Goal: Task Accomplishment & Management: Manage account settings

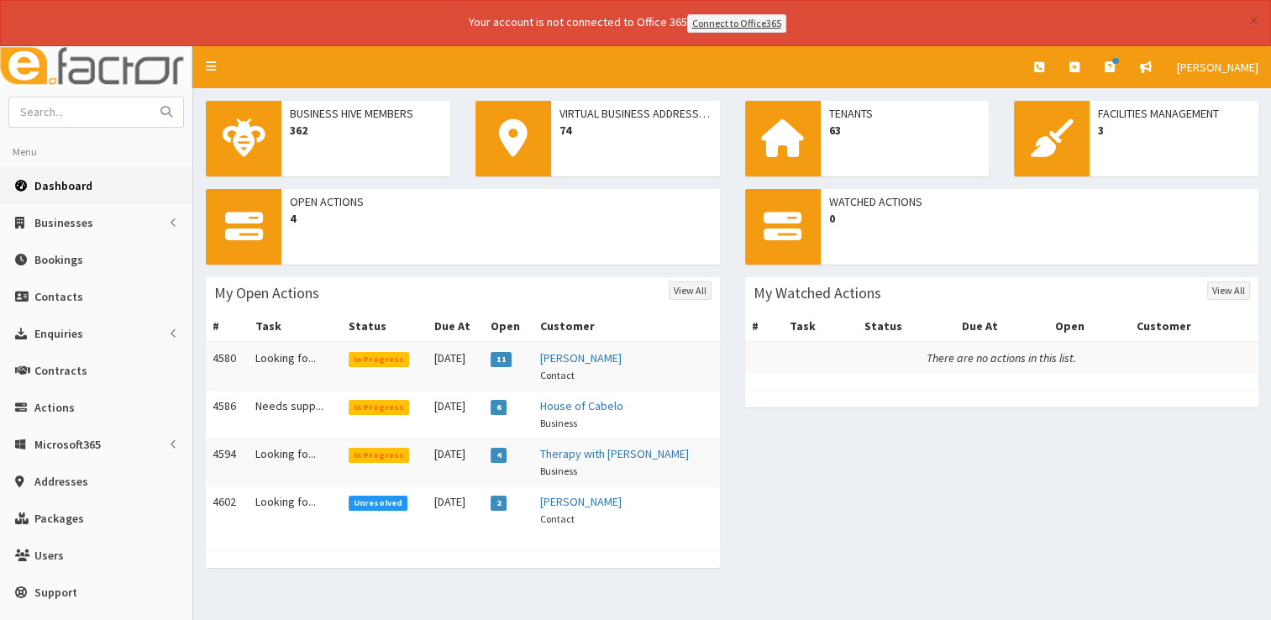
click at [30, 182] on icon at bounding box center [23, 186] width 17 height 12
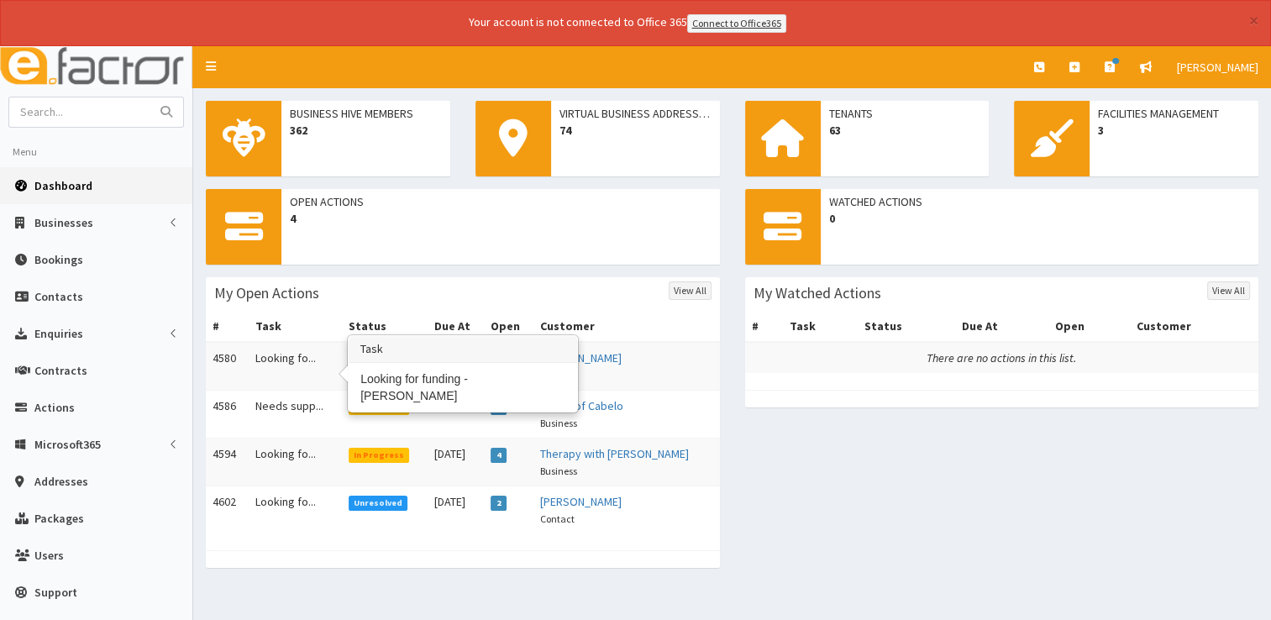
click at [272, 358] on td "Looking fo..." at bounding box center [295, 366] width 93 height 49
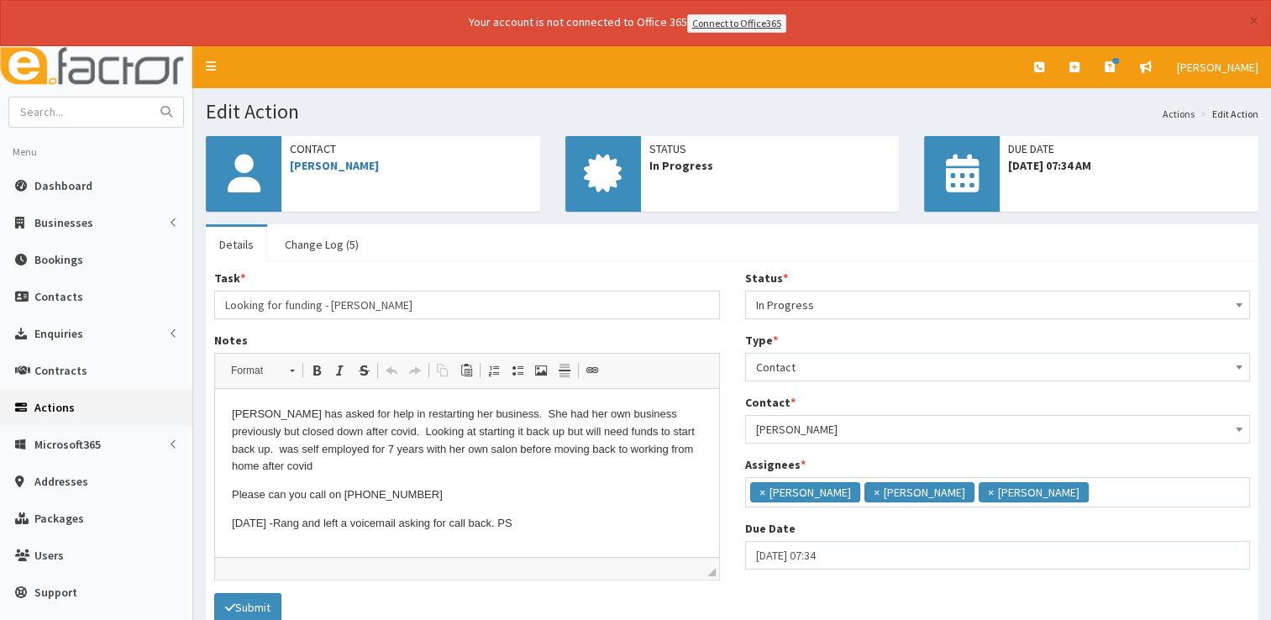
scroll to position [10, 0]
click at [80, 183] on span "Dashboard" at bounding box center [63, 185] width 58 height 15
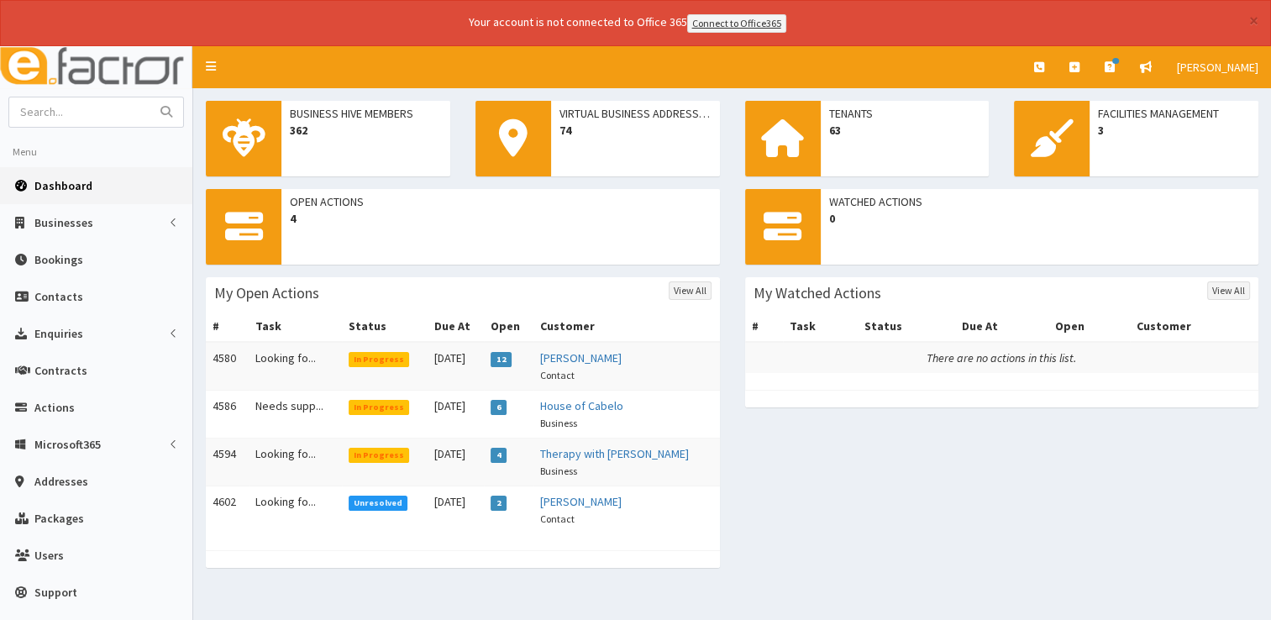
click at [79, 180] on span "Dashboard" at bounding box center [63, 185] width 58 height 15
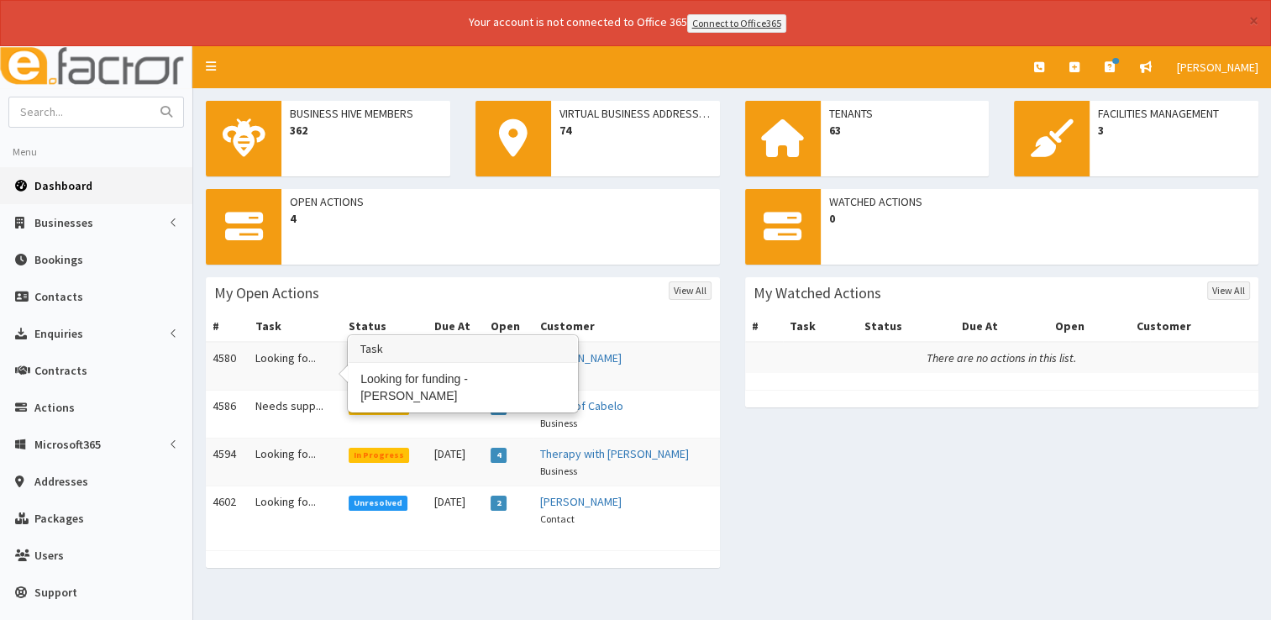
click at [270, 356] on td "Looking fo..." at bounding box center [295, 366] width 93 height 49
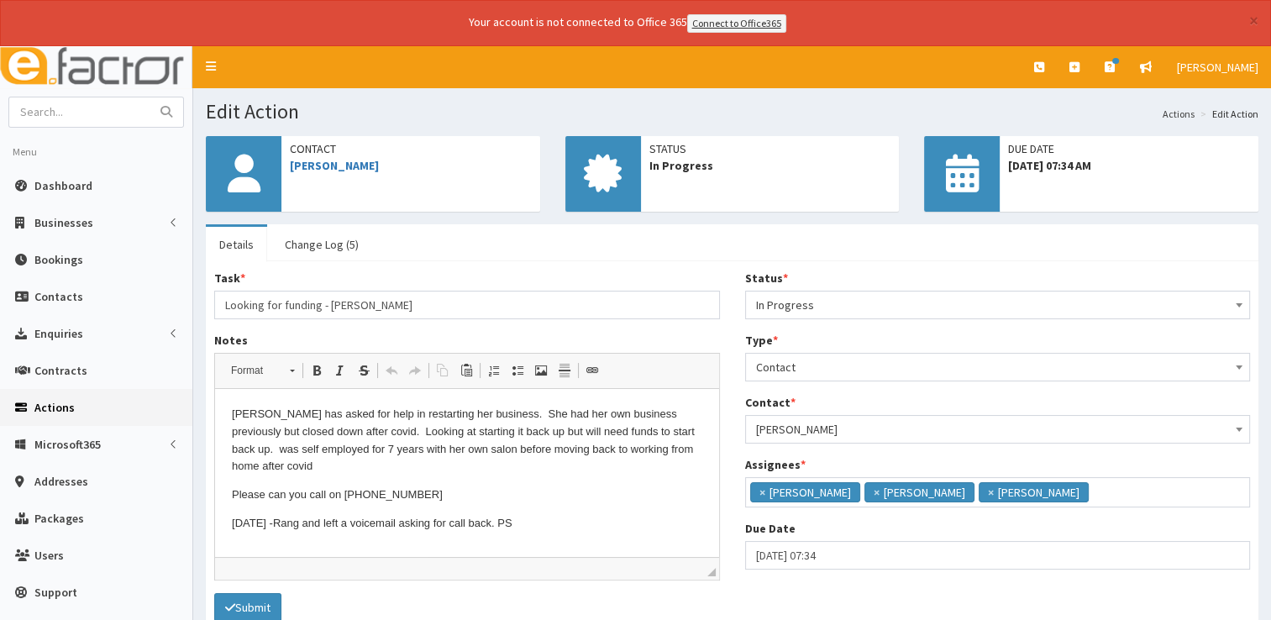
scroll to position [10, 0]
click at [537, 526] on p "[DATE] -Rang and left a voicemail asking for call back. PS" at bounding box center [467, 524] width 470 height 18
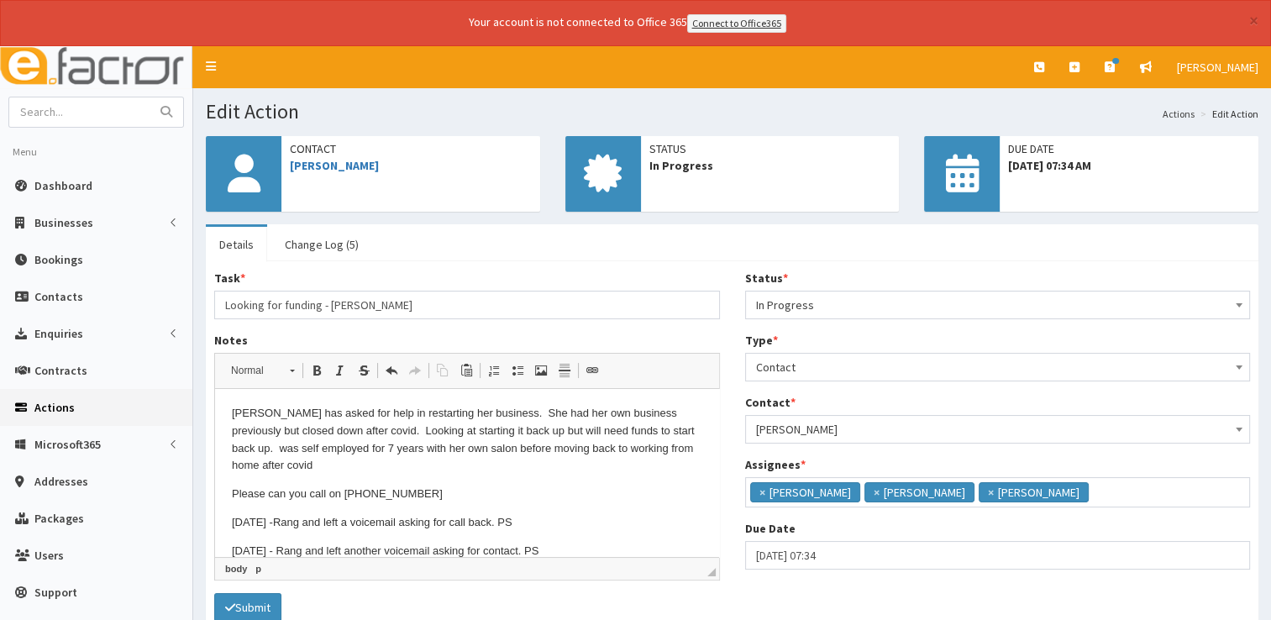
click at [865, 302] on span "In Progress" at bounding box center [998, 305] width 484 height 24
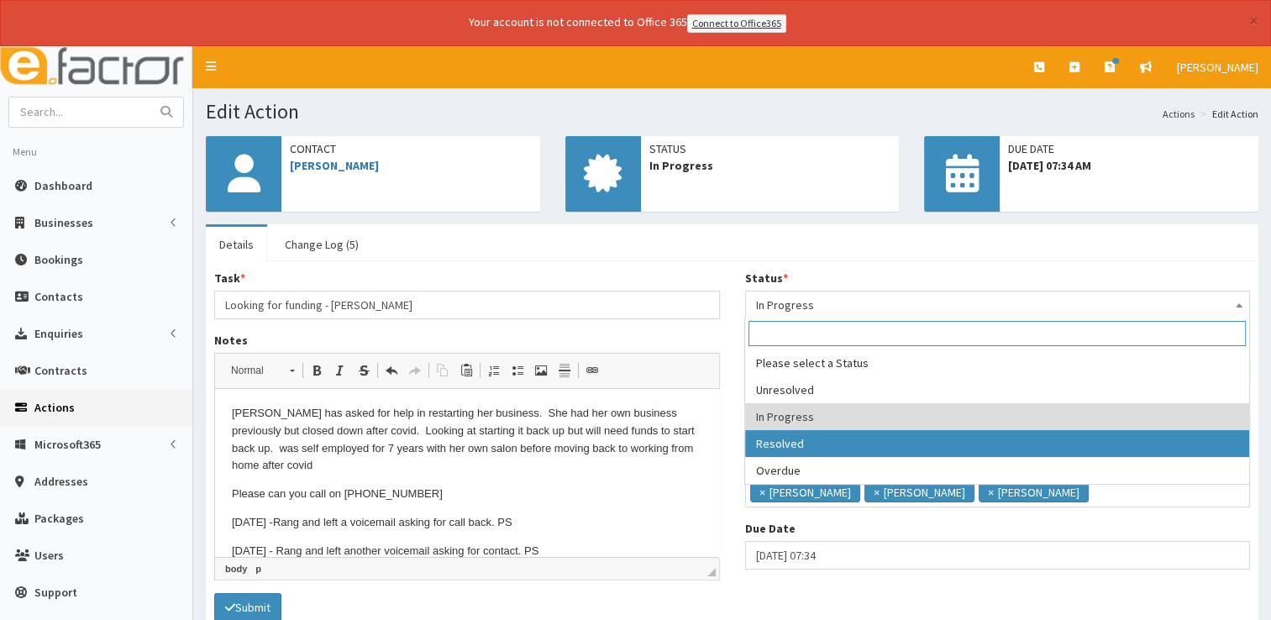
select select "3"
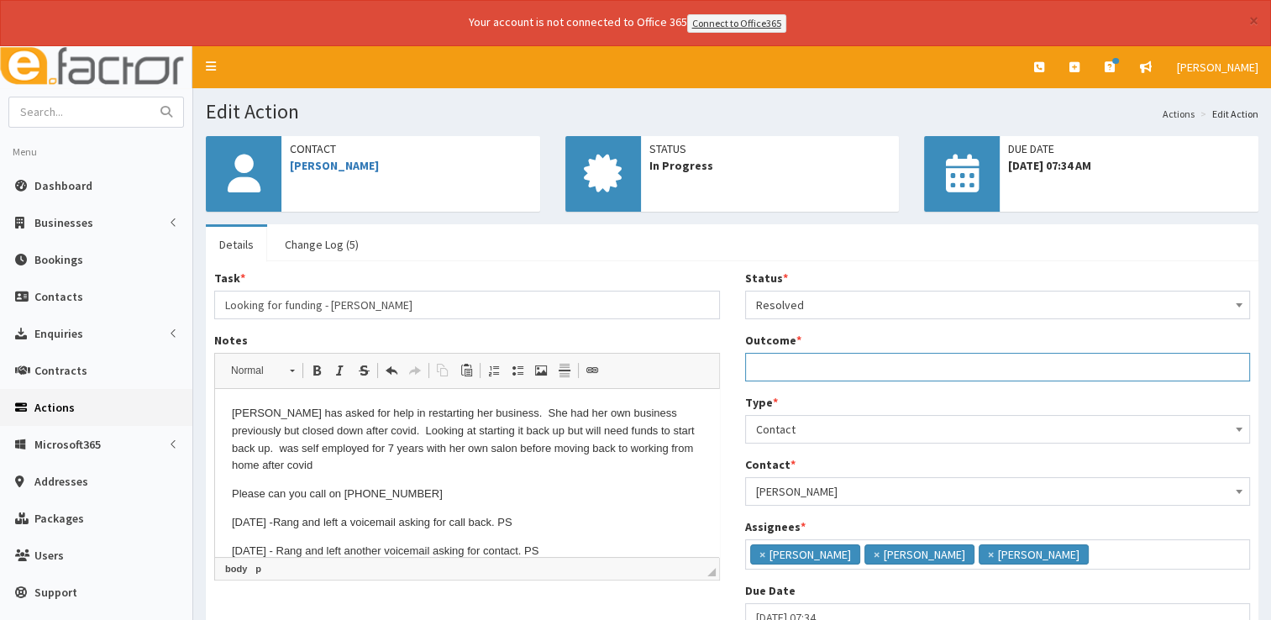
click at [794, 361] on input "Outcome *" at bounding box center [998, 367] width 506 height 29
type input "See notes"
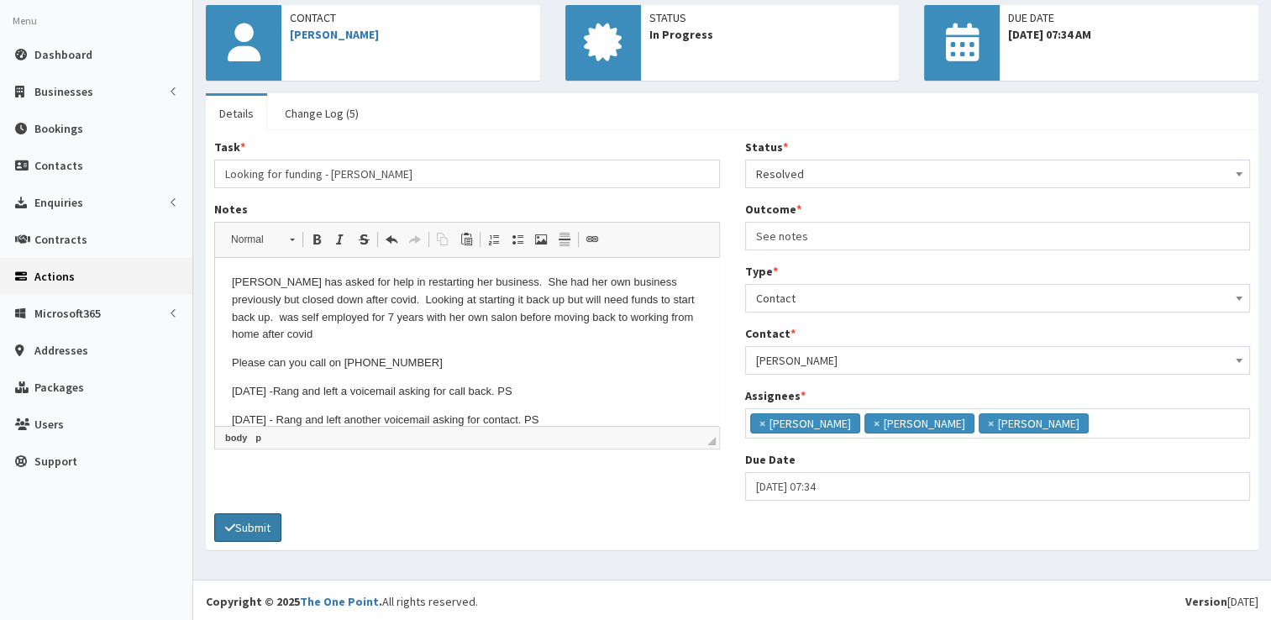
click at [262, 523] on button "Submit" at bounding box center [247, 527] width 67 height 29
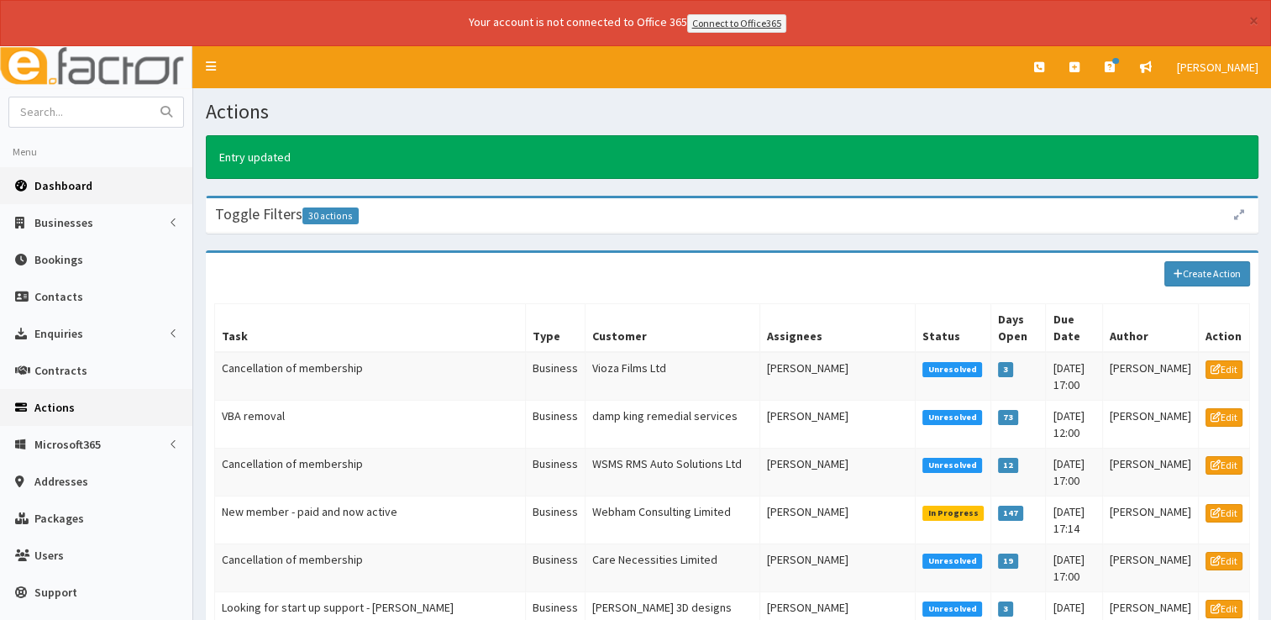
click at [46, 190] on span "Dashboard" at bounding box center [63, 185] width 58 height 15
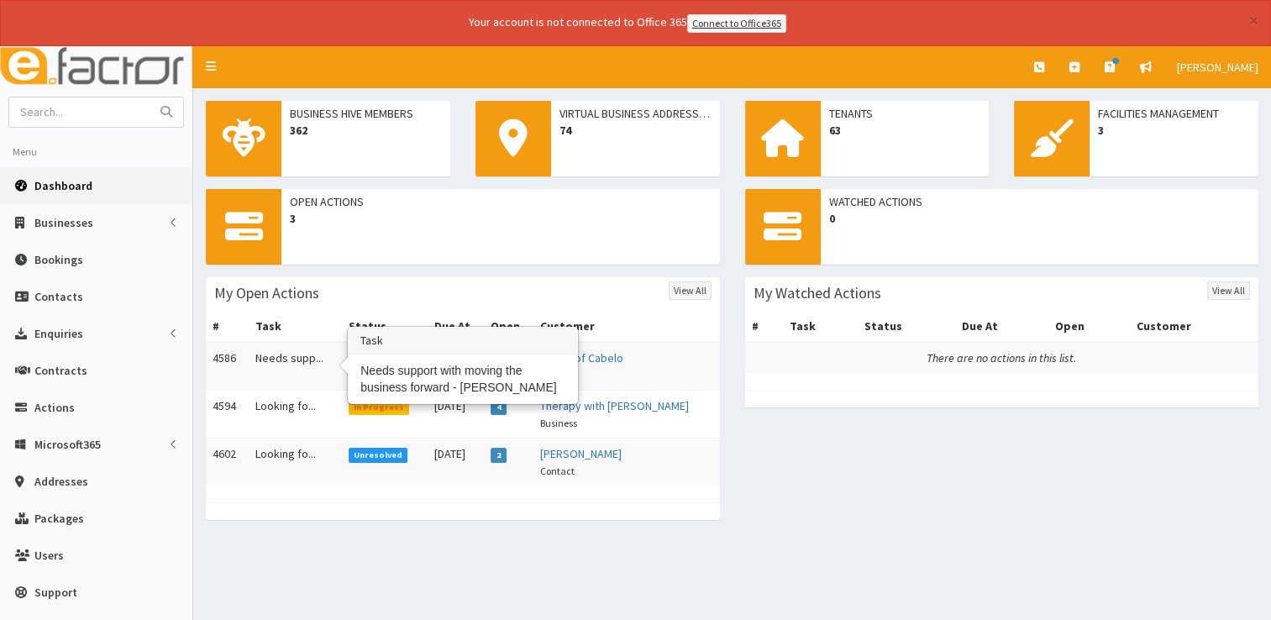
click at [292, 352] on td "Needs supp..." at bounding box center [295, 366] width 93 height 49
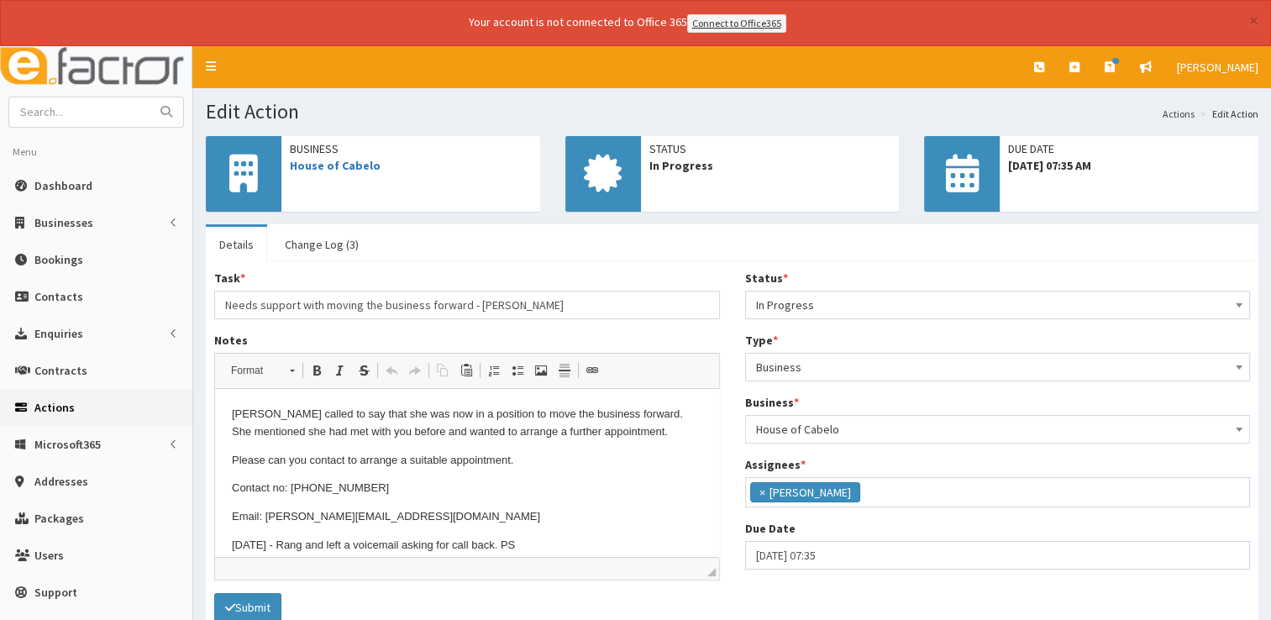
scroll to position [88, 0]
click at [555, 543] on p "09/10/2025 - Rang and left a voicemail asking for call back. PS" at bounding box center [467, 546] width 470 height 18
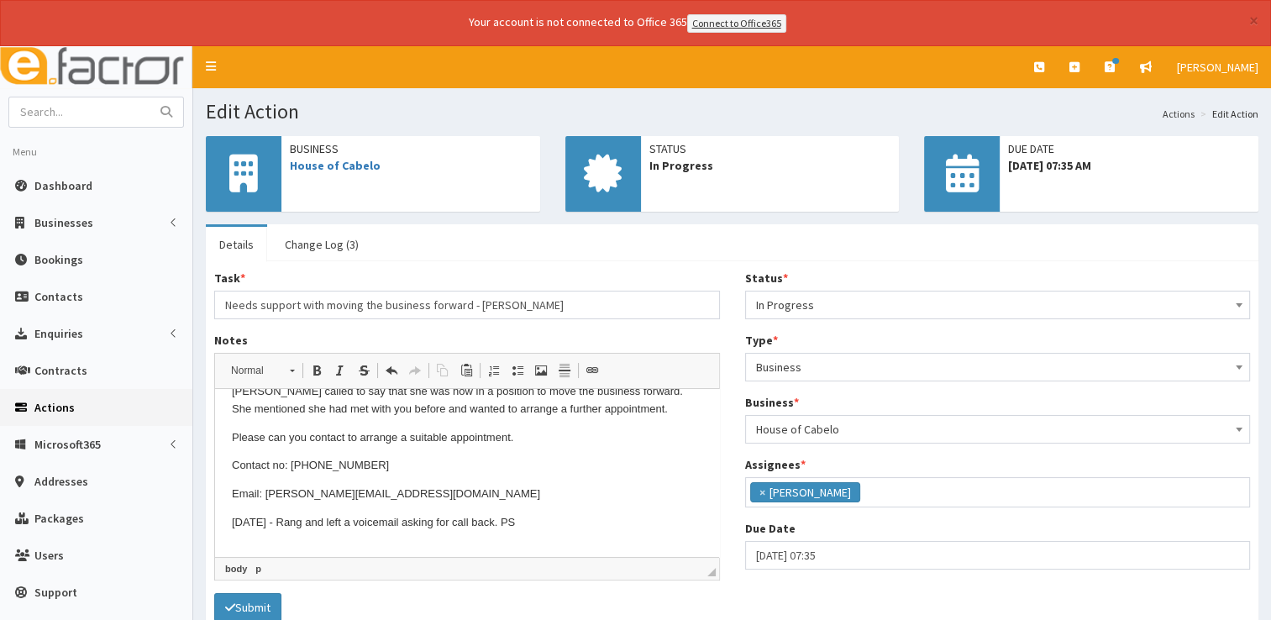
scroll to position [24, 0]
click at [926, 304] on span "In Progress" at bounding box center [998, 305] width 484 height 24
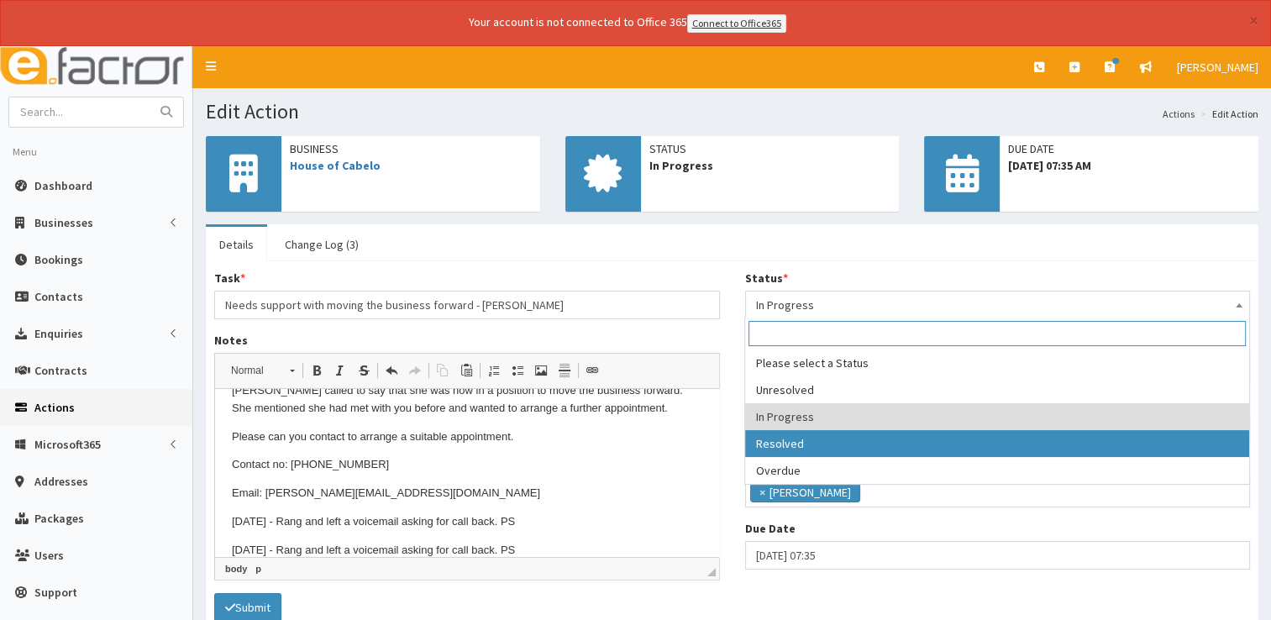
select select "3"
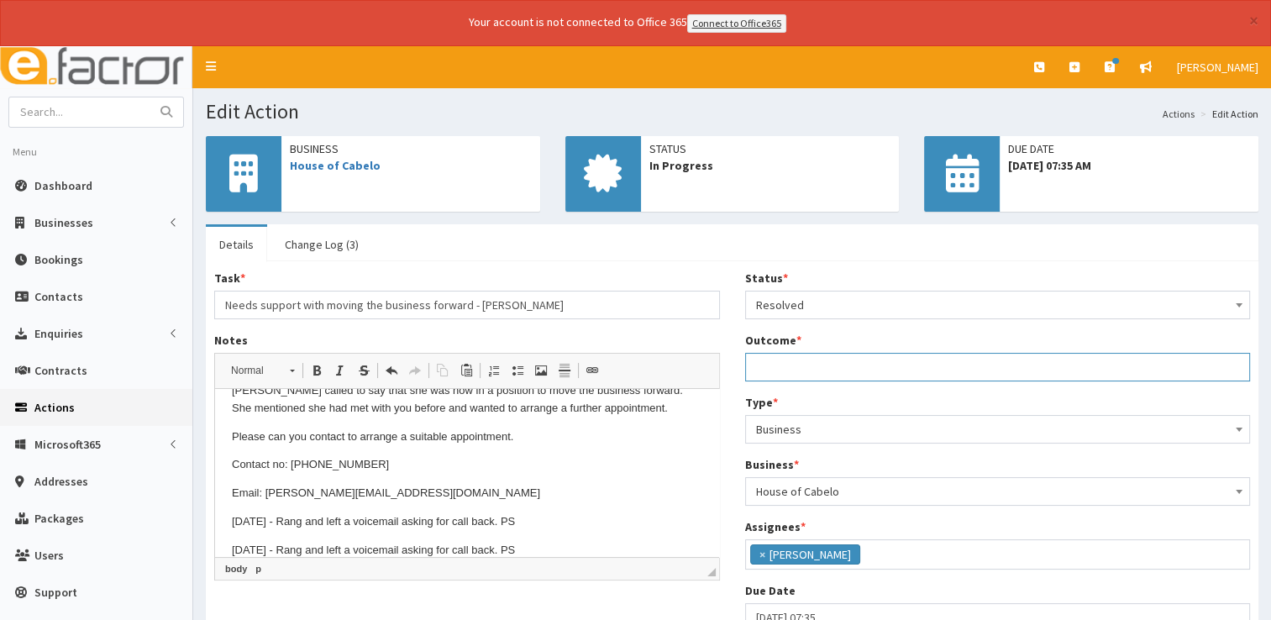
click at [796, 364] on input "Outcome *" at bounding box center [998, 367] width 506 height 29
type input "See notes"
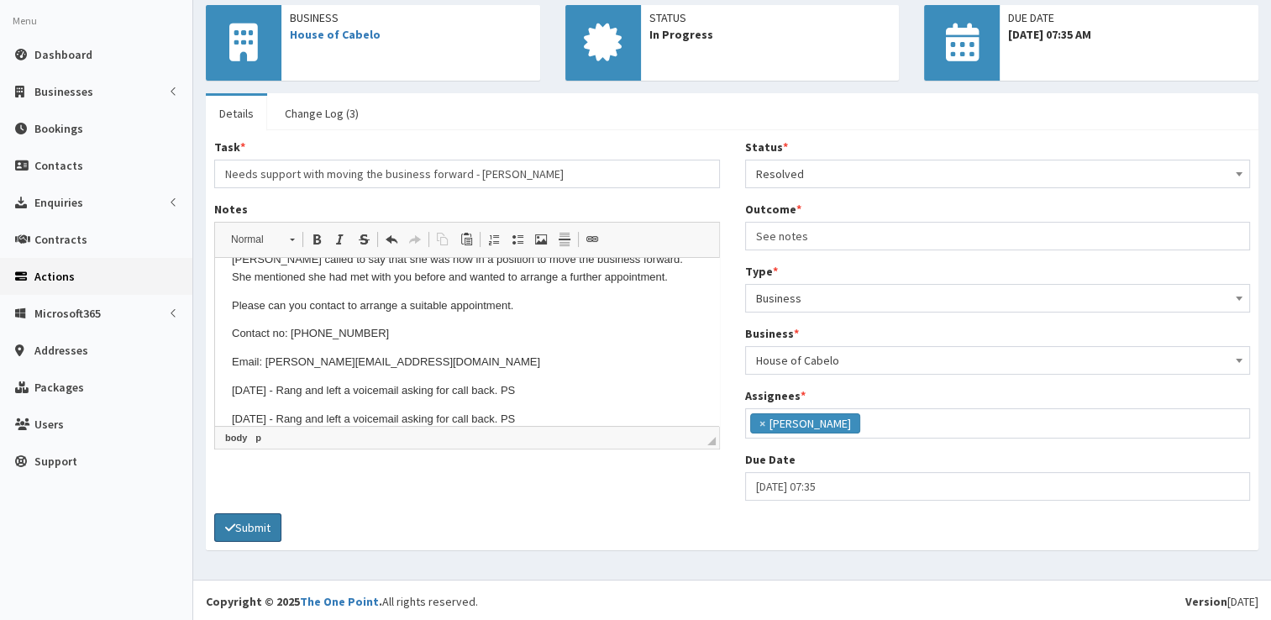
click at [256, 519] on button "Submit" at bounding box center [247, 527] width 67 height 29
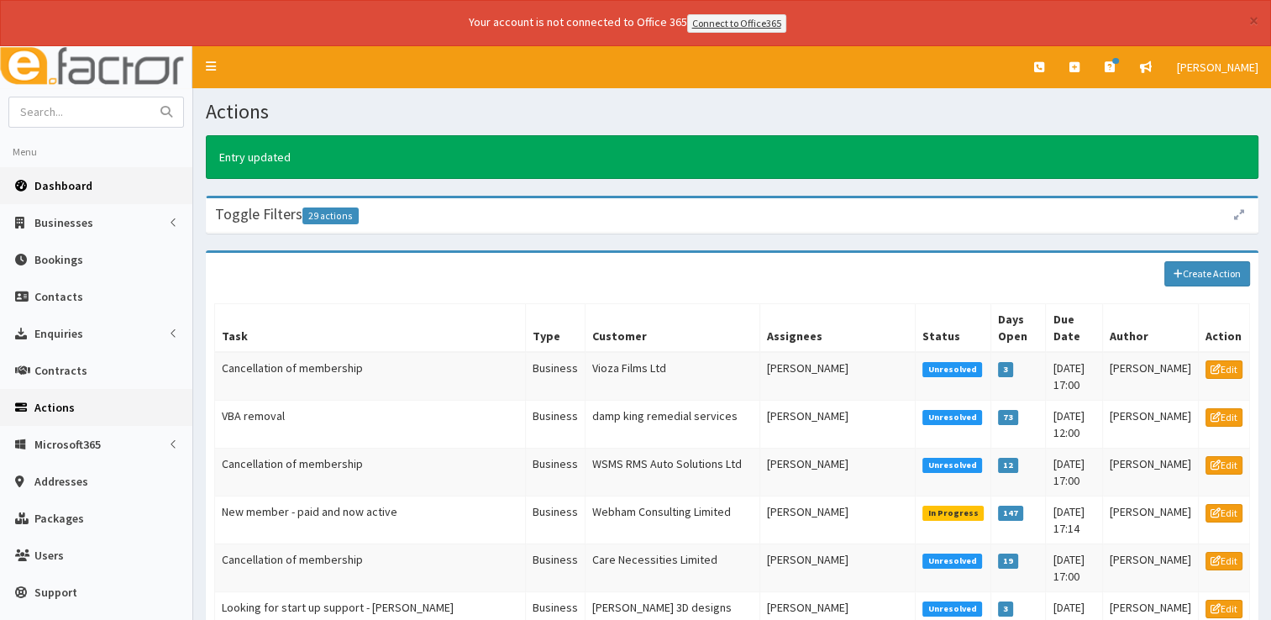
click at [46, 188] on span "Dashboard" at bounding box center [63, 185] width 58 height 15
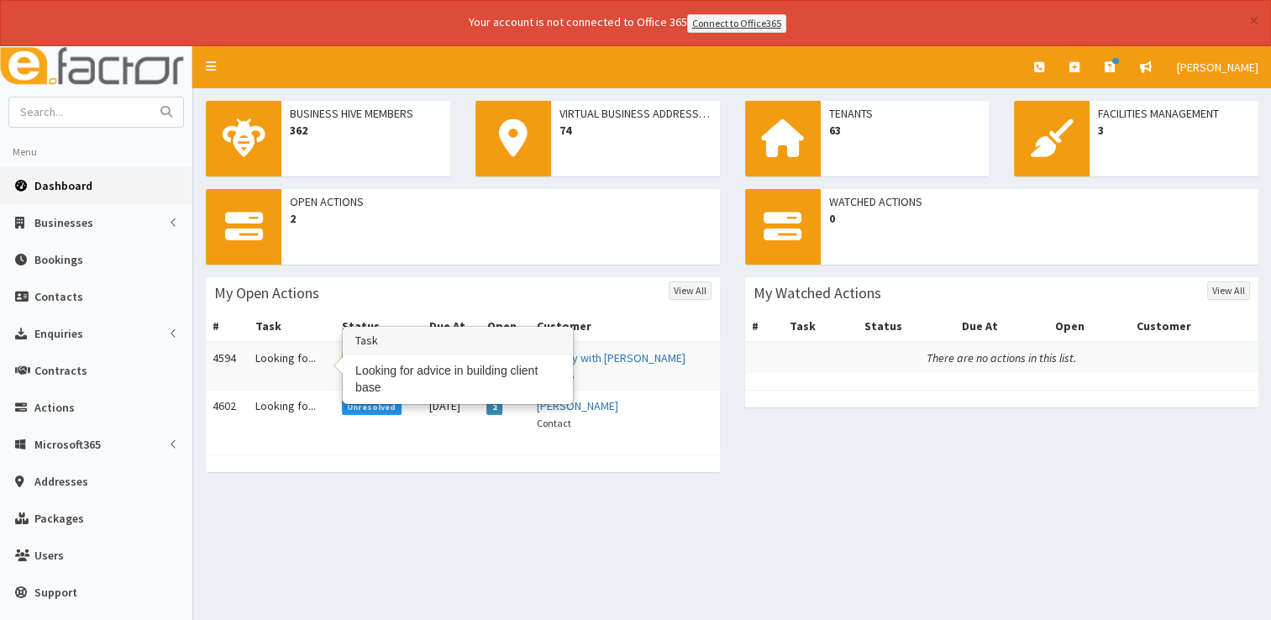
click at [286, 358] on td "Looking fo..." at bounding box center [292, 366] width 87 height 49
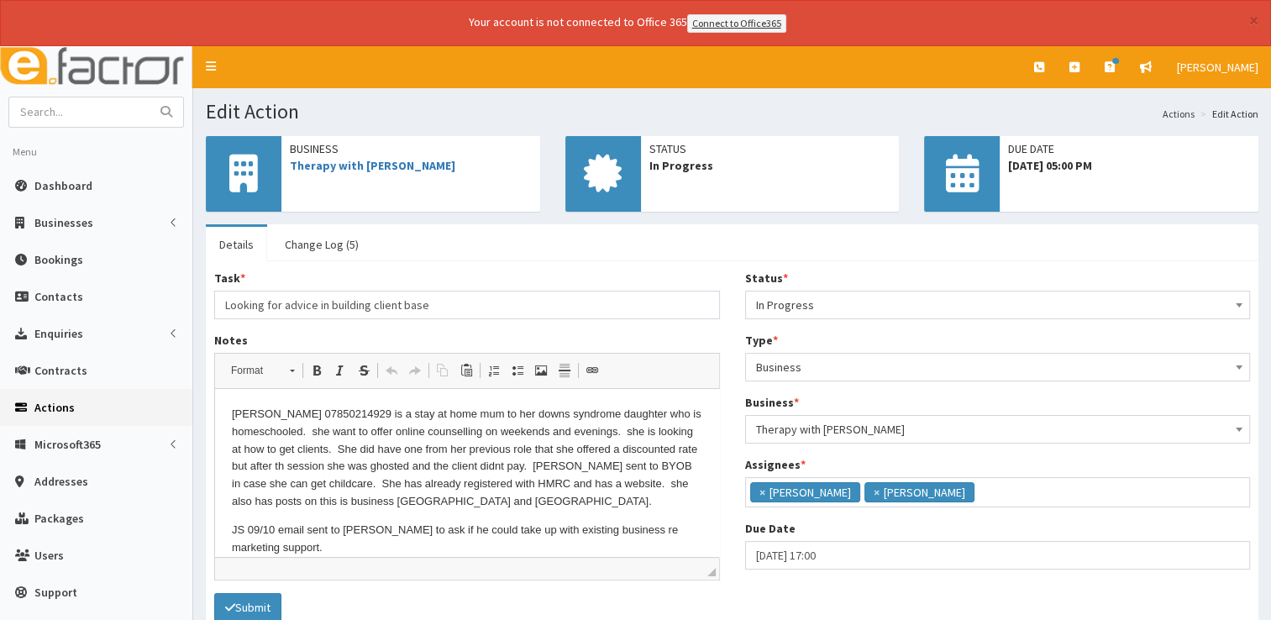
scroll to position [80, 0]
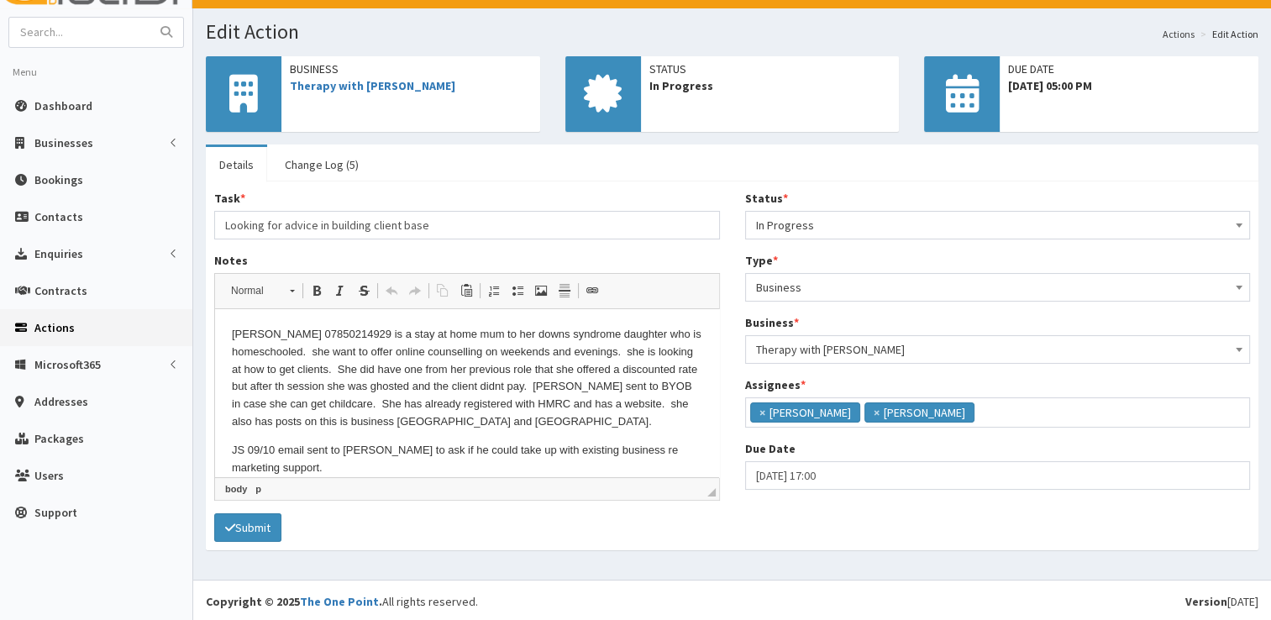
click at [324, 465] on p "JS 09/10 email sent to [PERSON_NAME] to ask if he could take up with existing b…" at bounding box center [467, 459] width 470 height 35
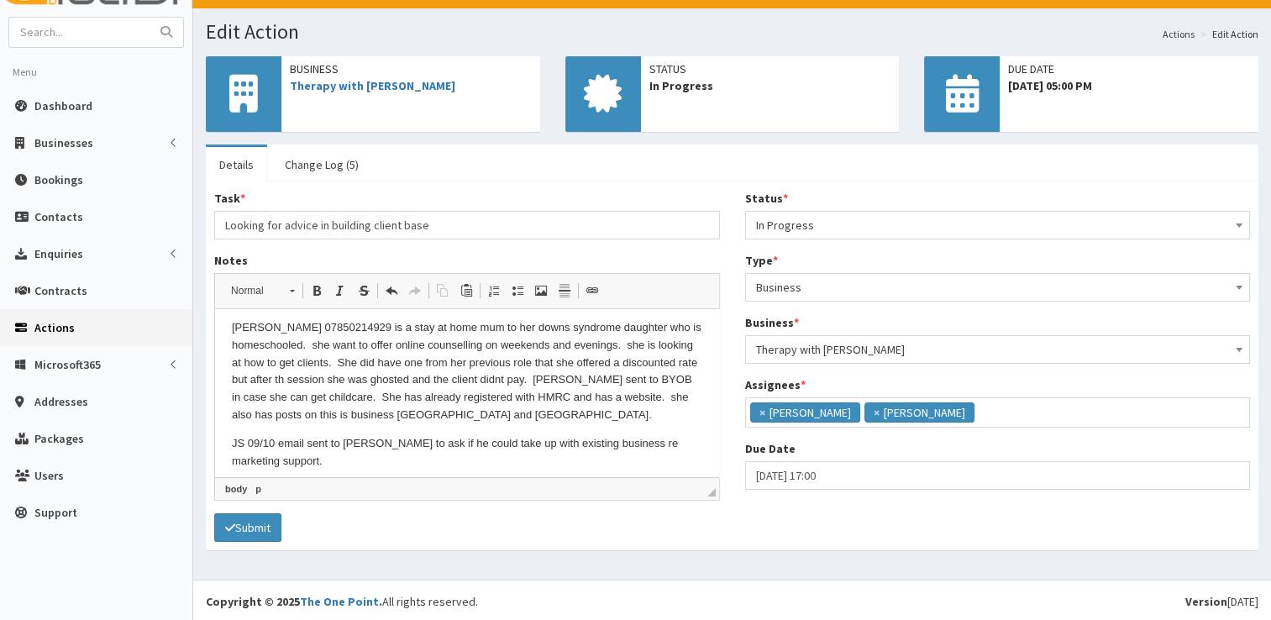
scroll to position [45, 0]
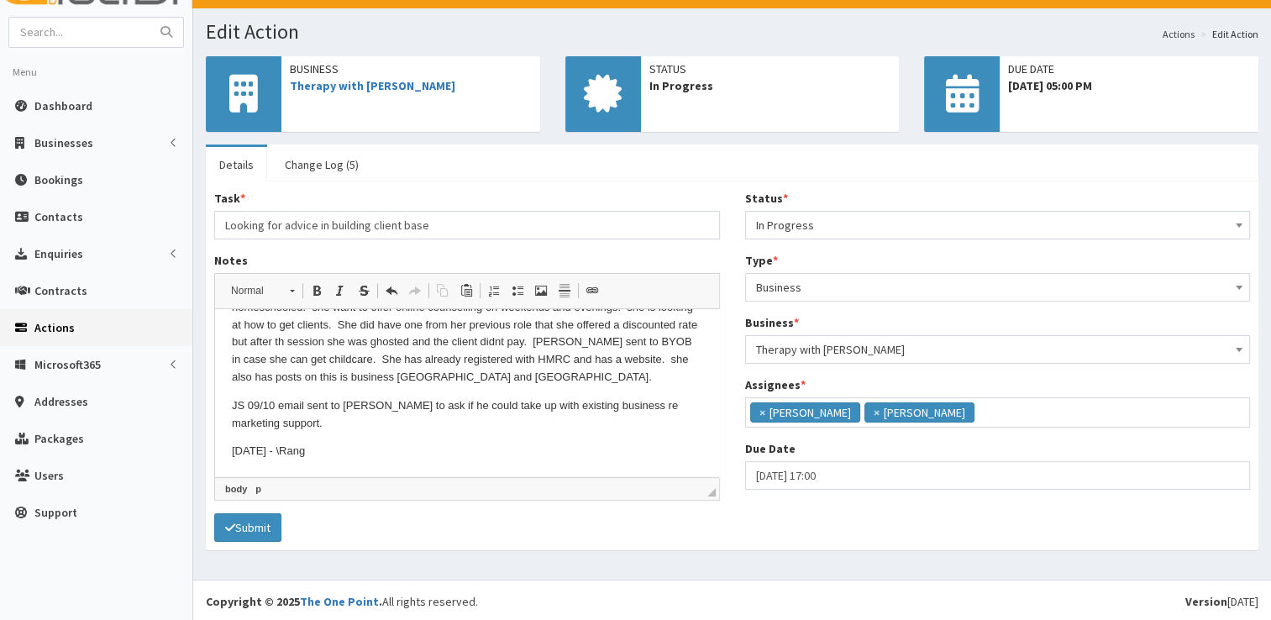
click at [442, 450] on p "13/10/2025 - \Rang" at bounding box center [467, 452] width 470 height 18
click at [341, 457] on p "13/10/2025 - Rang" at bounding box center [467, 452] width 470 height 18
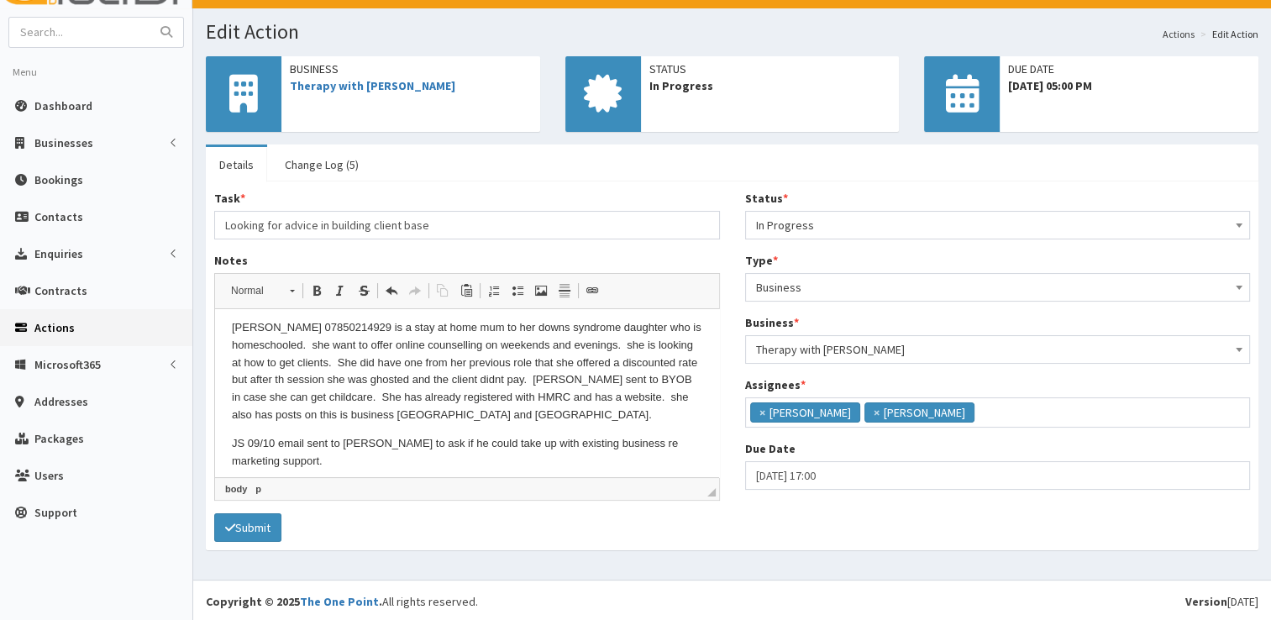
scroll to position [0, 0]
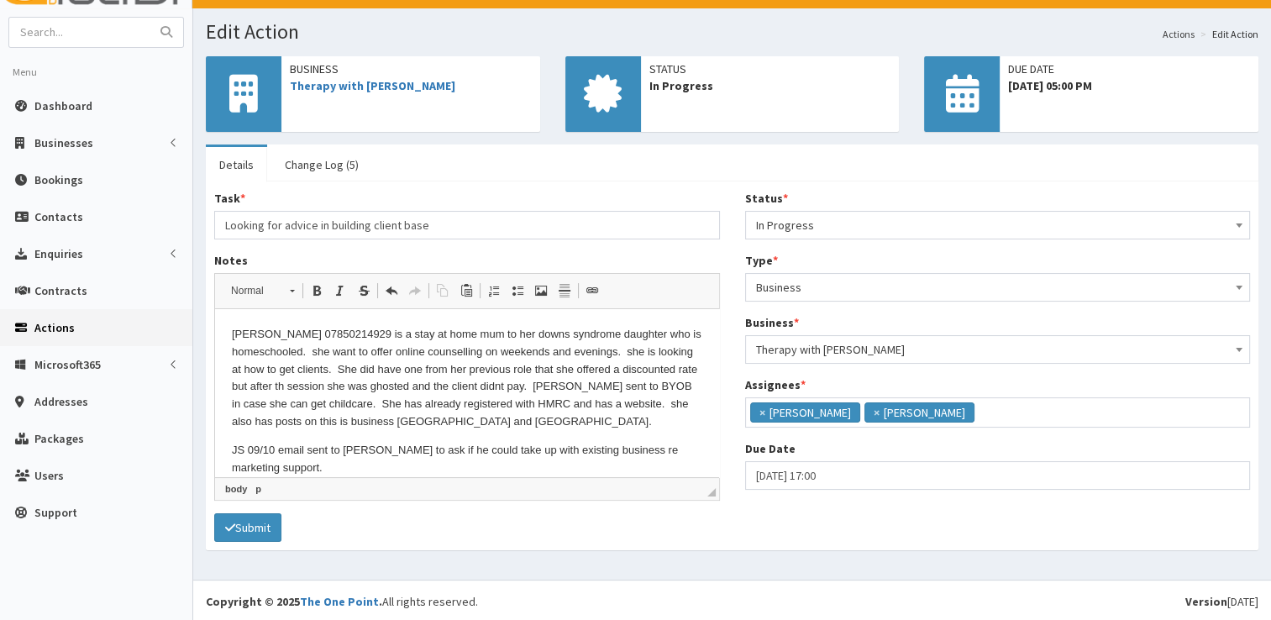
click at [400, 469] on p "JS 09/10 email sent to Paul to ask if he could take up with existing business r…" at bounding box center [467, 459] width 470 height 35
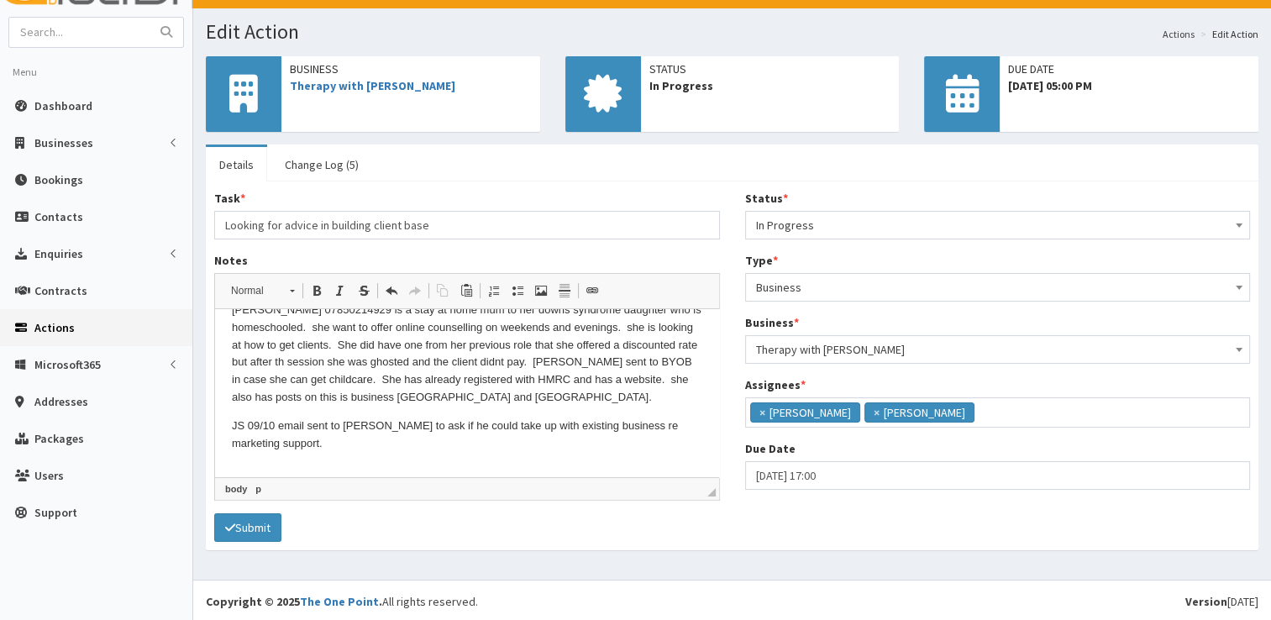
scroll to position [25, 0]
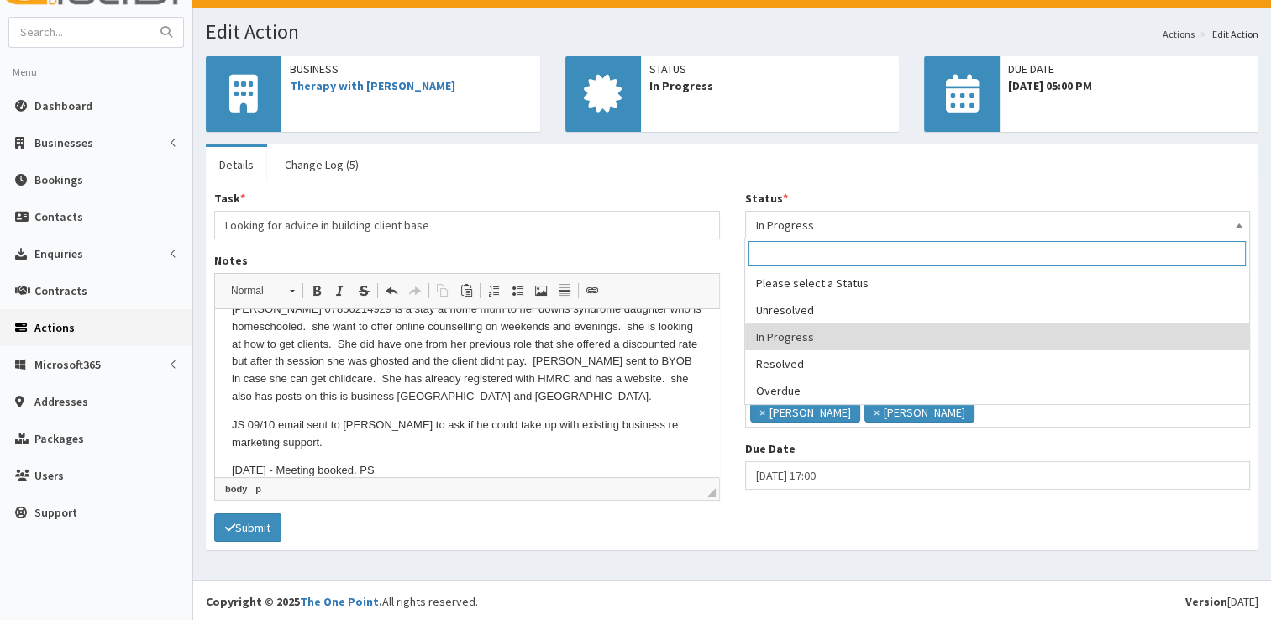
click at [860, 230] on span "In Progress" at bounding box center [998, 225] width 484 height 24
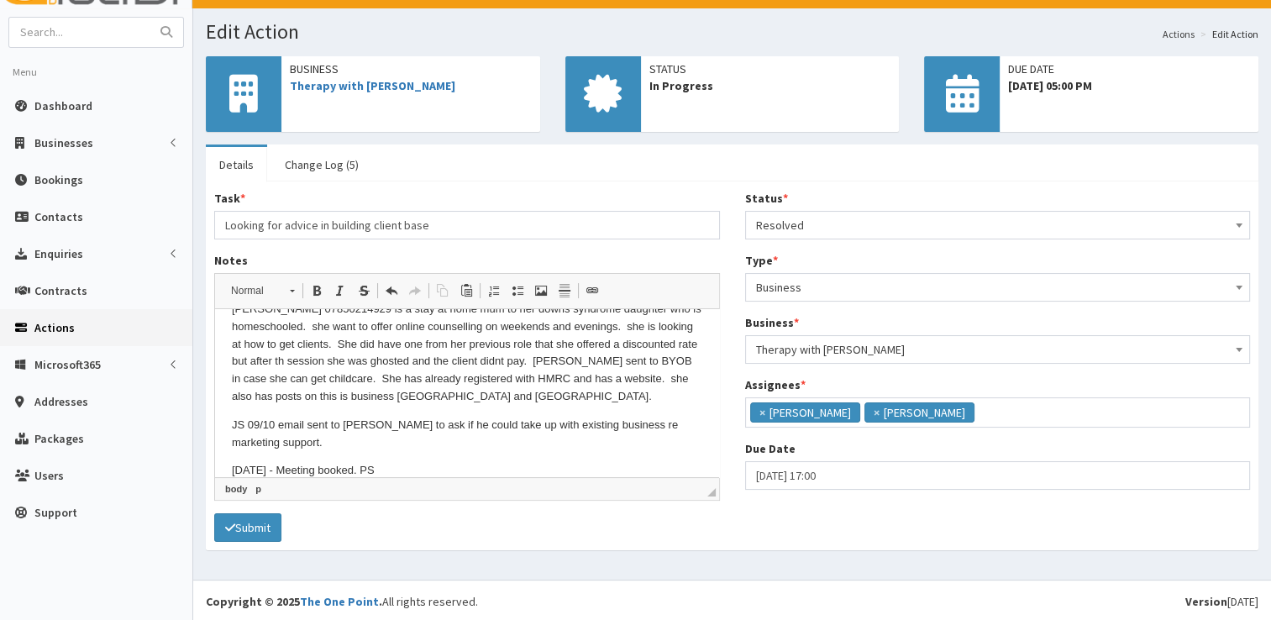
select select "3"
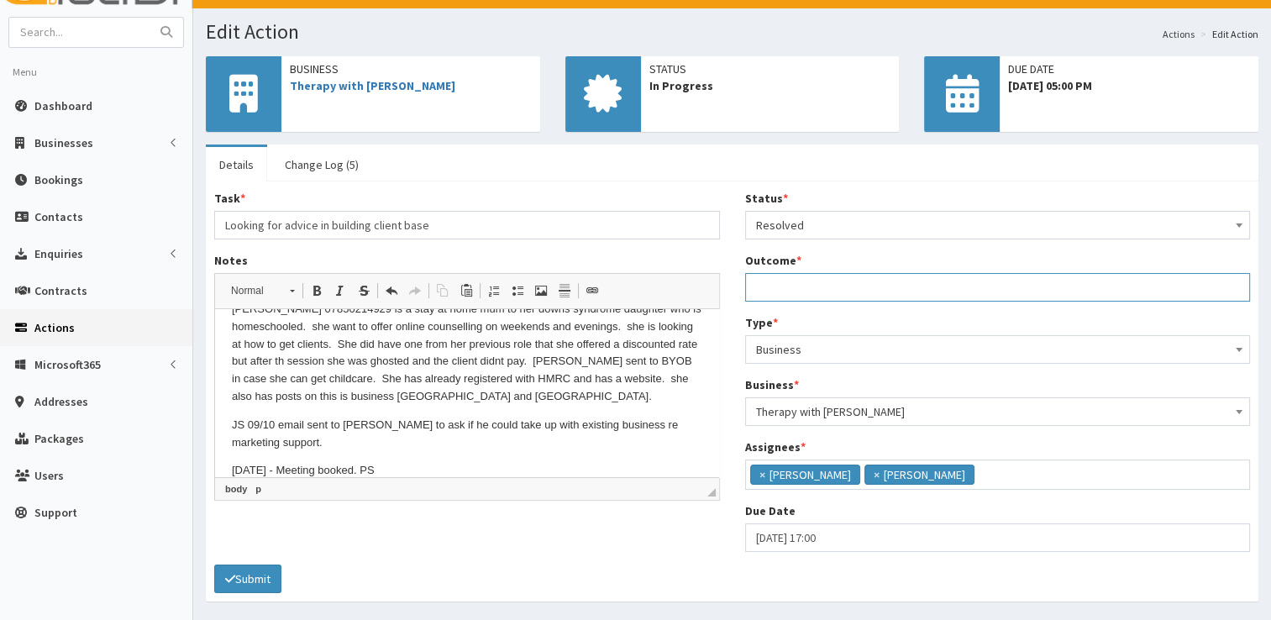
click at [796, 286] on input "Outcome *" at bounding box center [998, 287] width 506 height 29
type input "See notes."
click at [246, 589] on button "Submit" at bounding box center [247, 579] width 67 height 29
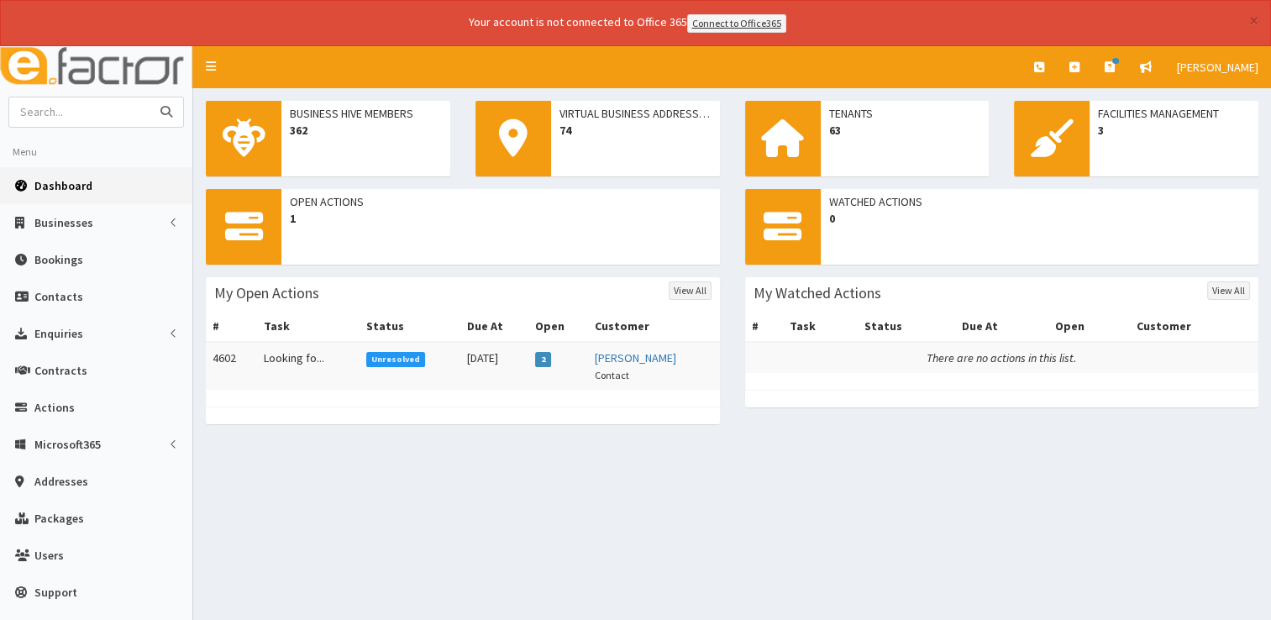
click at [67, 118] on input "text" at bounding box center [79, 111] width 141 height 29
type input "shine more"
click at [150, 97] on button "submit" at bounding box center [167, 111] width 34 height 29
